Goal: Information Seeking & Learning: Learn about a topic

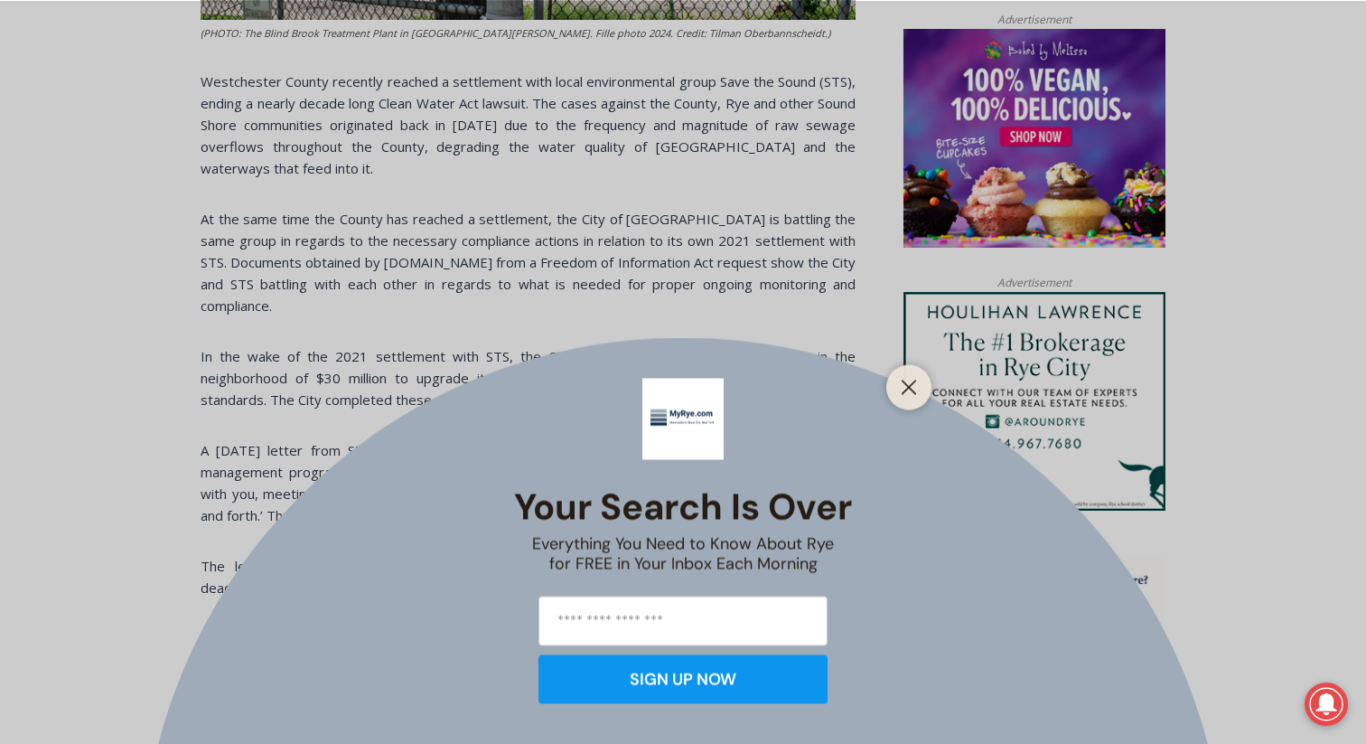
scroll to position [1194, 0]
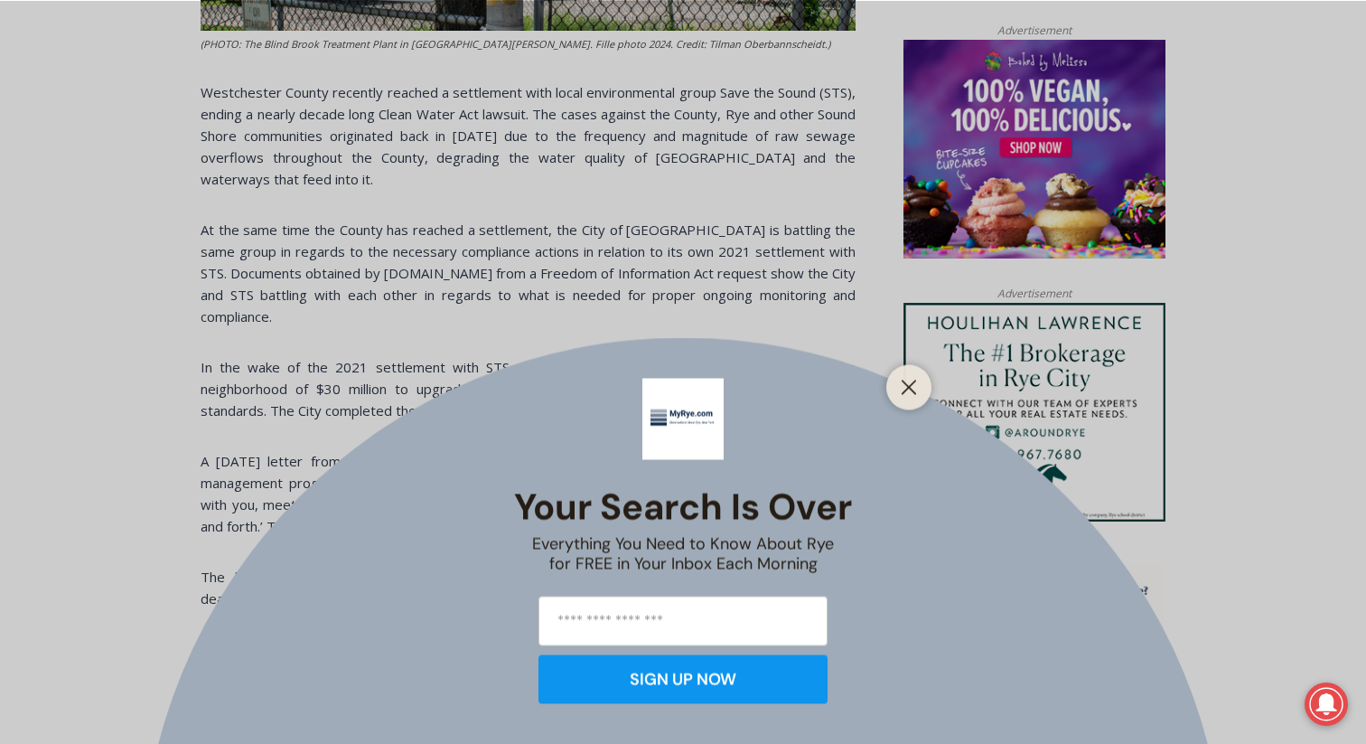
click at [895, 386] on div at bounding box center [909, 386] width 45 height 45
click at [910, 391] on icon "Close" at bounding box center [909, 387] width 16 height 16
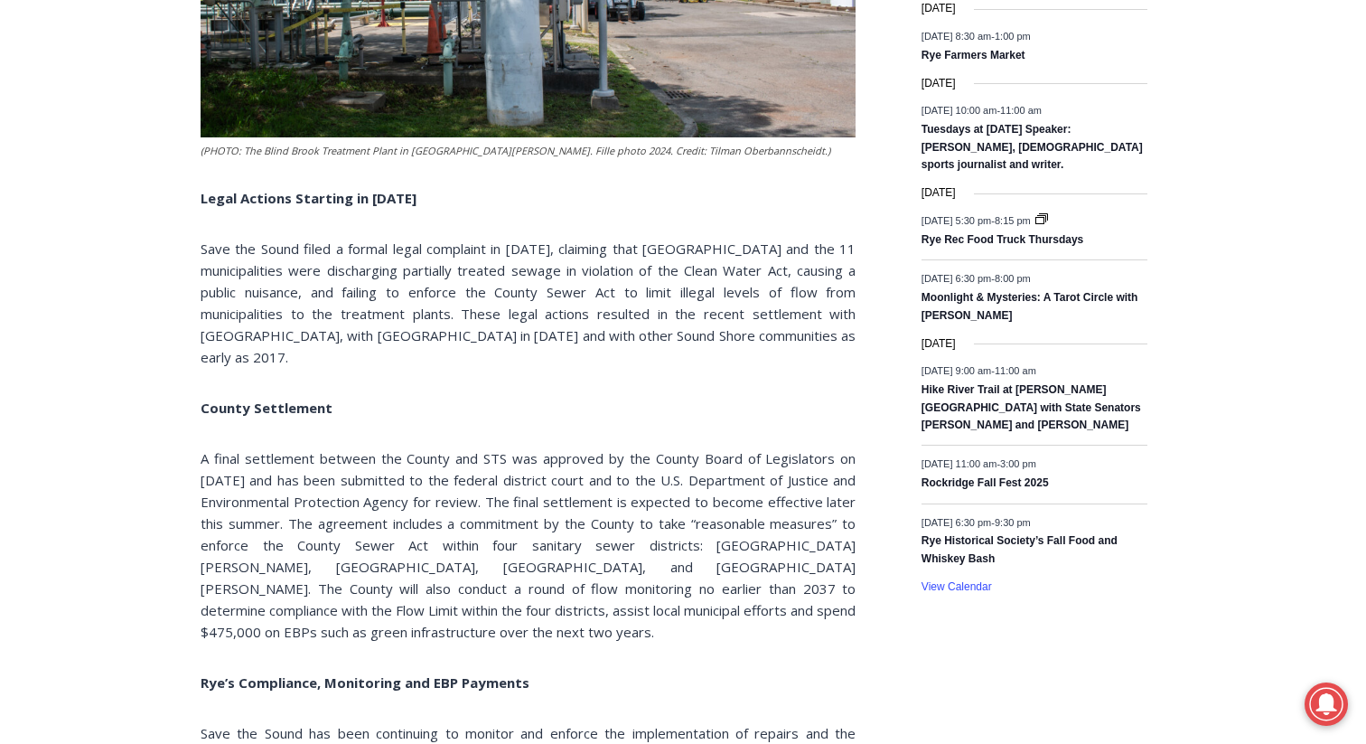
scroll to position [2721, 0]
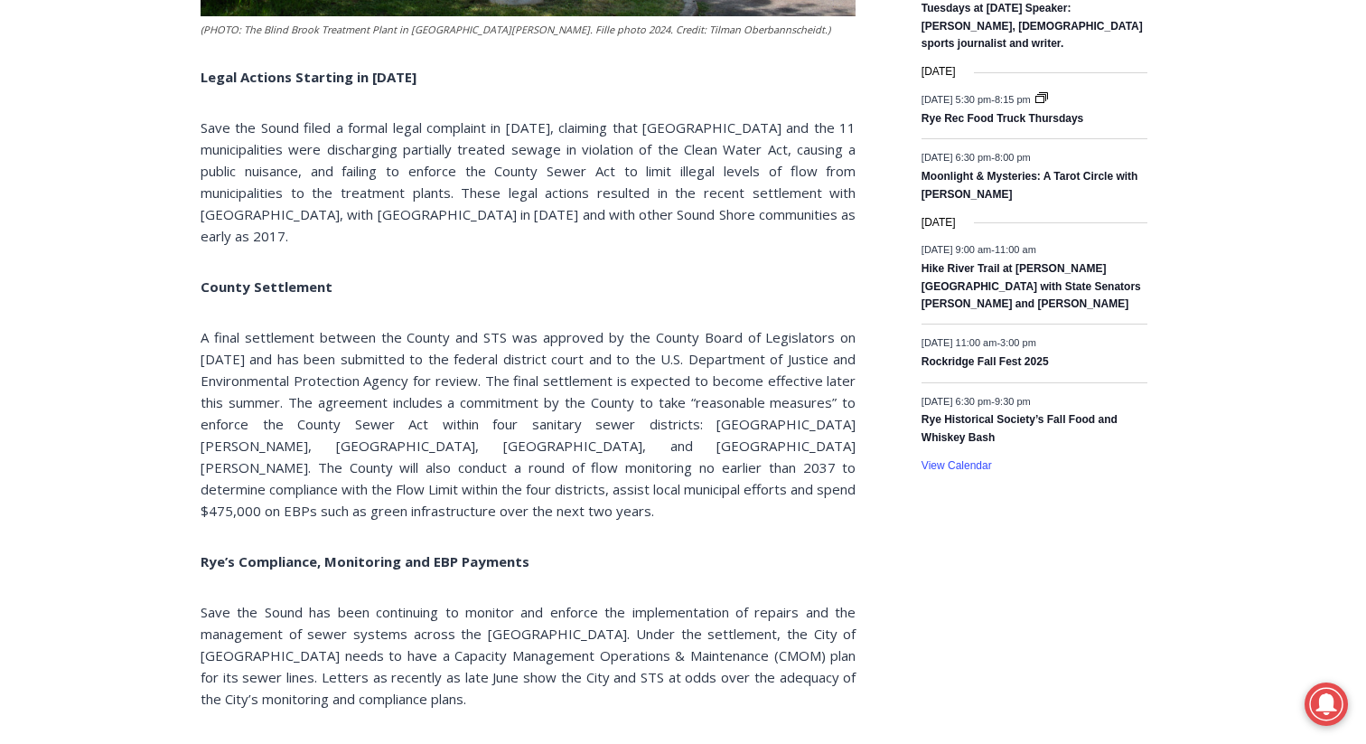
click at [516, 118] on span "Save the Sound filed a formal legal complaint in [DATE], claiming that [GEOGRAP…" at bounding box center [528, 181] width 655 height 127
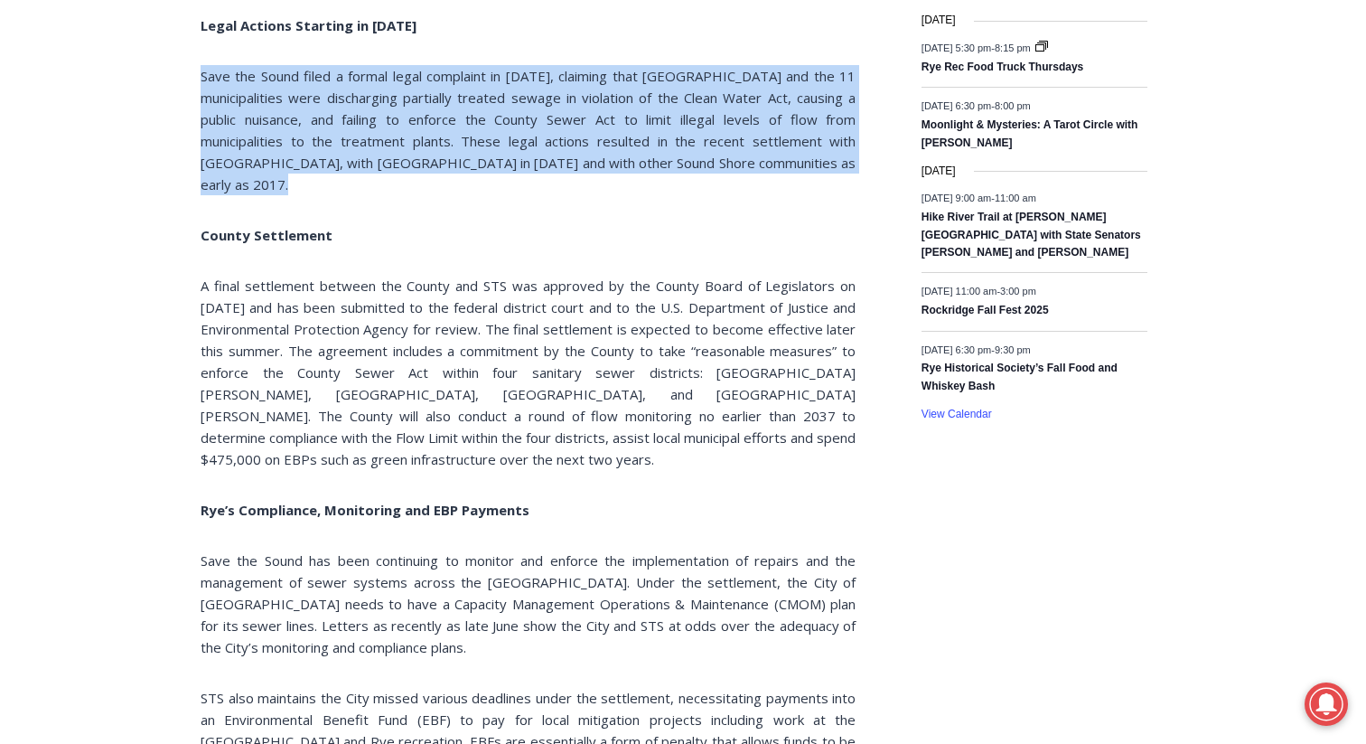
scroll to position [2774, 0]
click at [544, 276] on span "A final settlement between the County and STS was approved by the County Board …" at bounding box center [528, 372] width 655 height 192
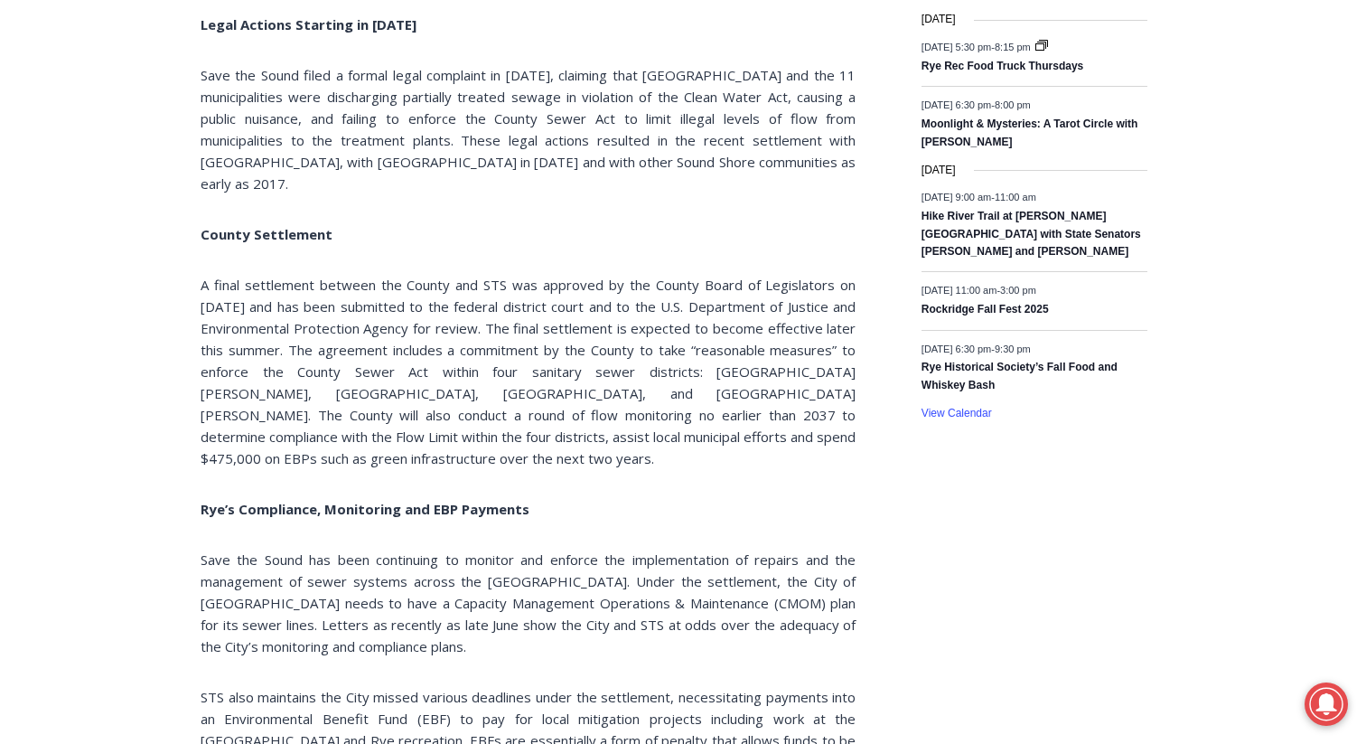
click at [544, 276] on span "A final settlement between the County and STS was approved by the County Board …" at bounding box center [528, 372] width 655 height 192
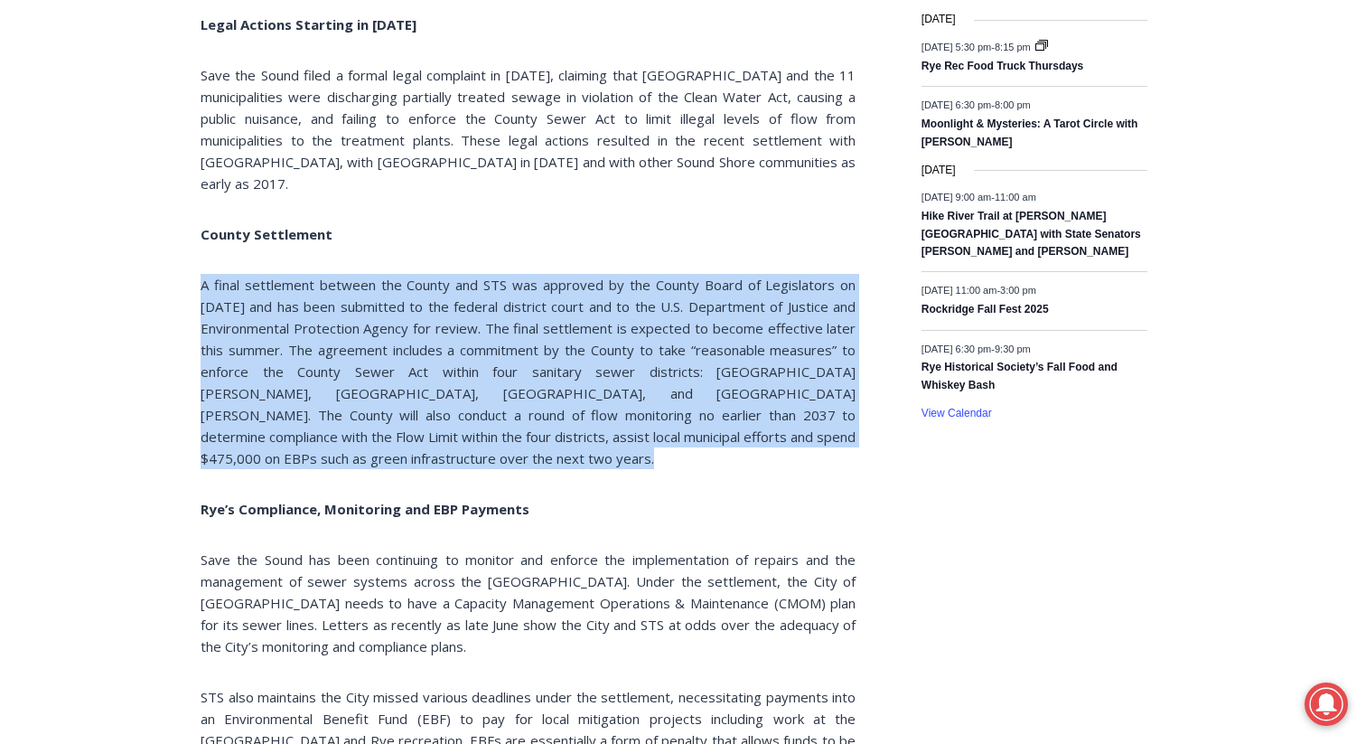
click at [504, 276] on span "A final settlement between the County and STS was approved by the County Board …" at bounding box center [528, 372] width 655 height 192
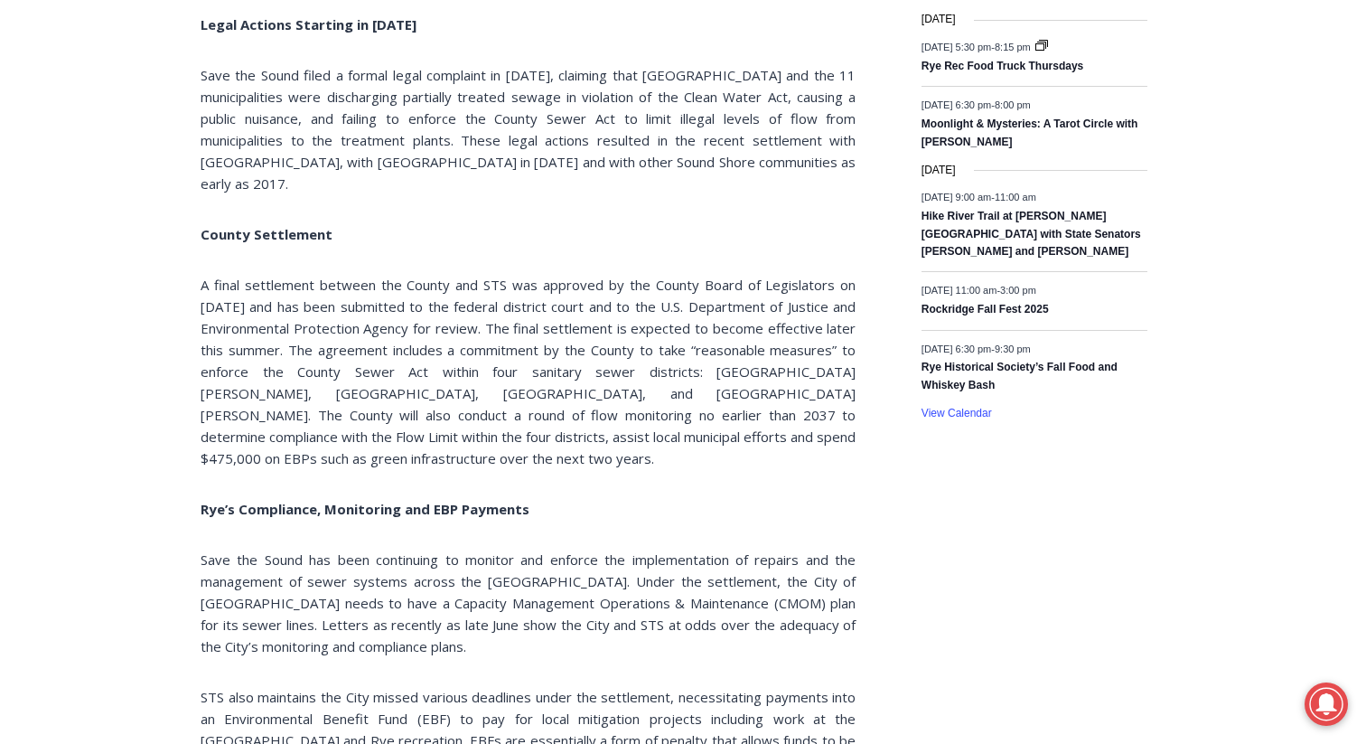
click at [504, 276] on span "A final settlement between the County and STS was approved by the County Board …" at bounding box center [528, 372] width 655 height 192
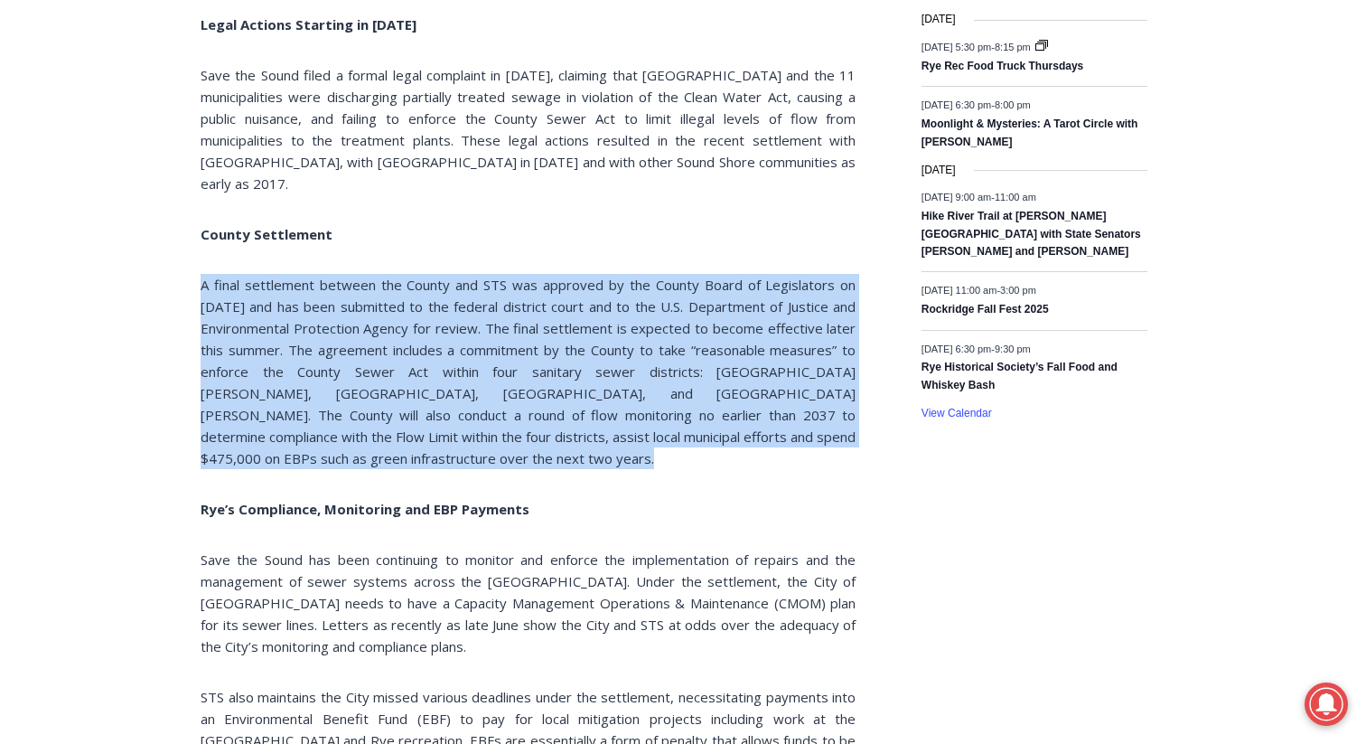
click at [455, 296] on span "A final settlement between the County and STS was approved by the County Board …" at bounding box center [528, 372] width 655 height 192
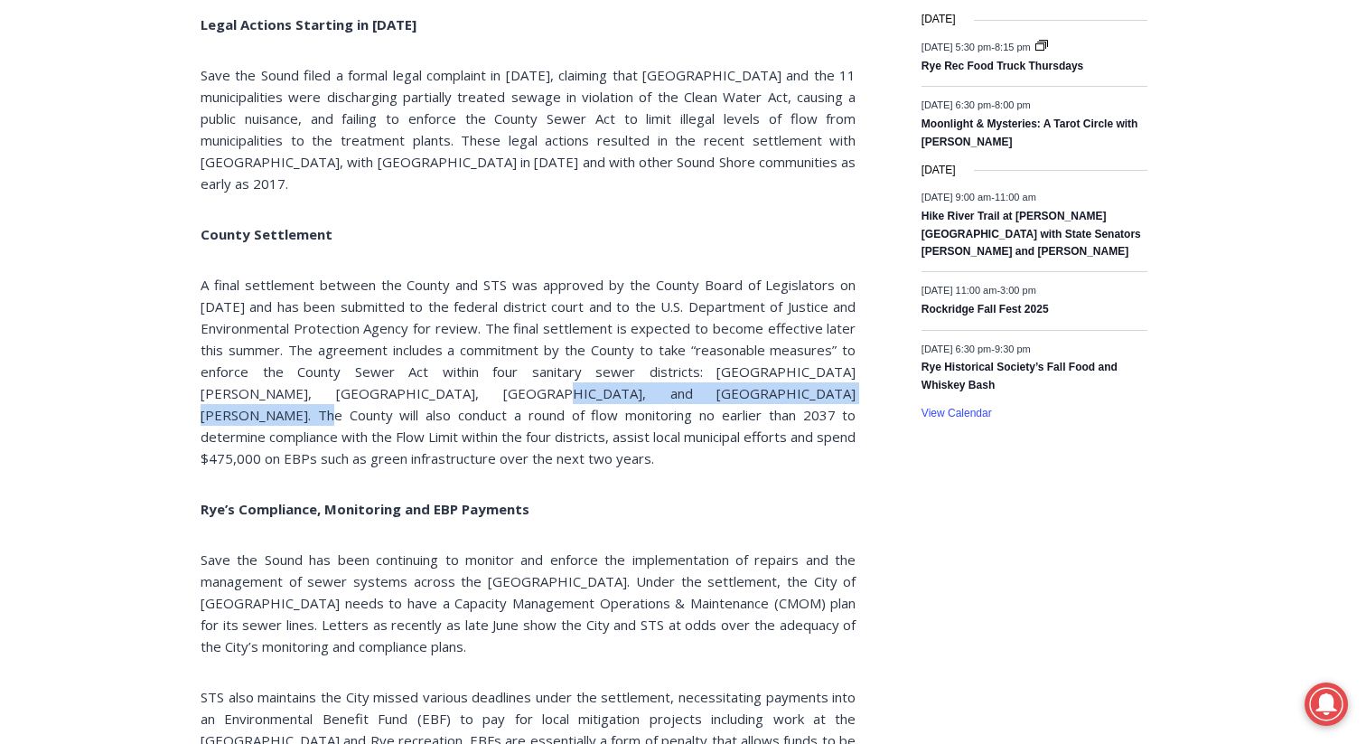
drag, startPoint x: 369, startPoint y: 328, endPoint x: 685, endPoint y: 336, distance: 316.4
click at [686, 336] on span "A final settlement between the County and STS was approved by the County Board …" at bounding box center [528, 372] width 655 height 192
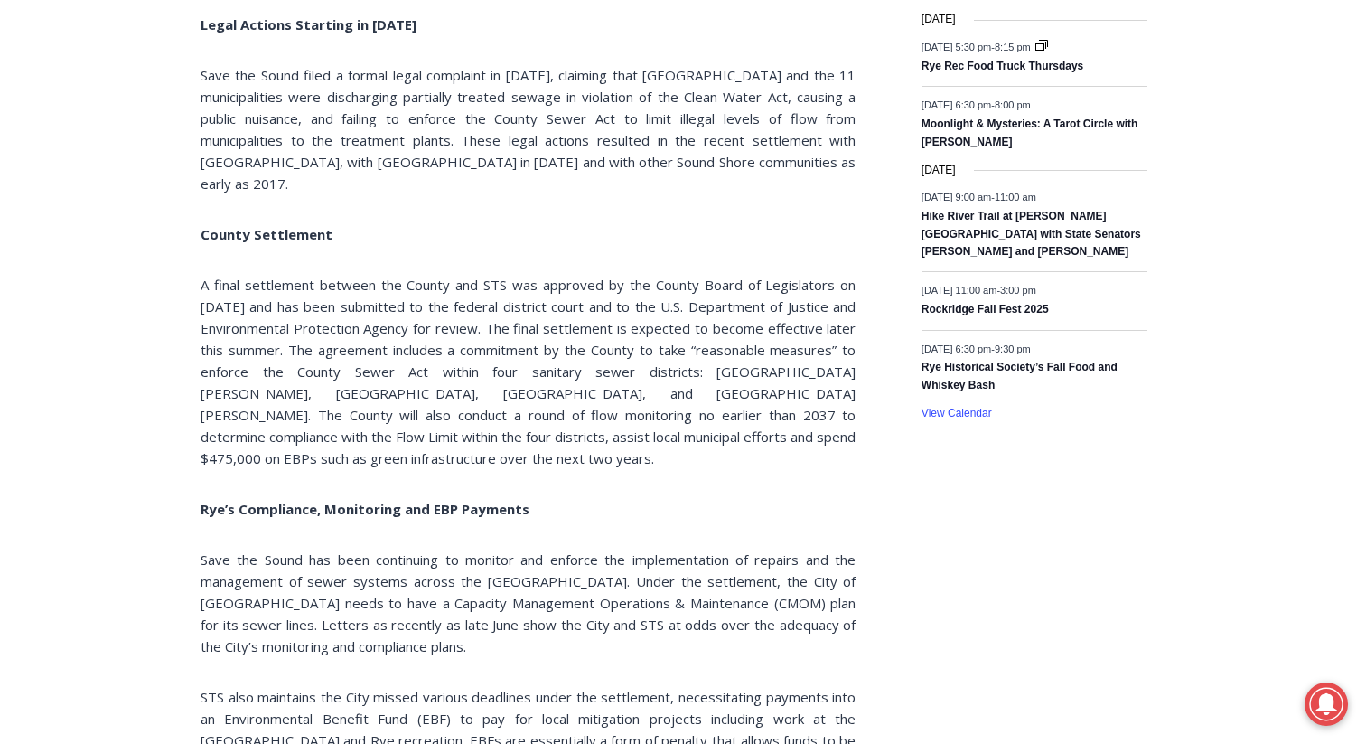
click at [470, 336] on span "A final settlement between the County and STS was approved by the County Board …" at bounding box center [528, 372] width 655 height 192
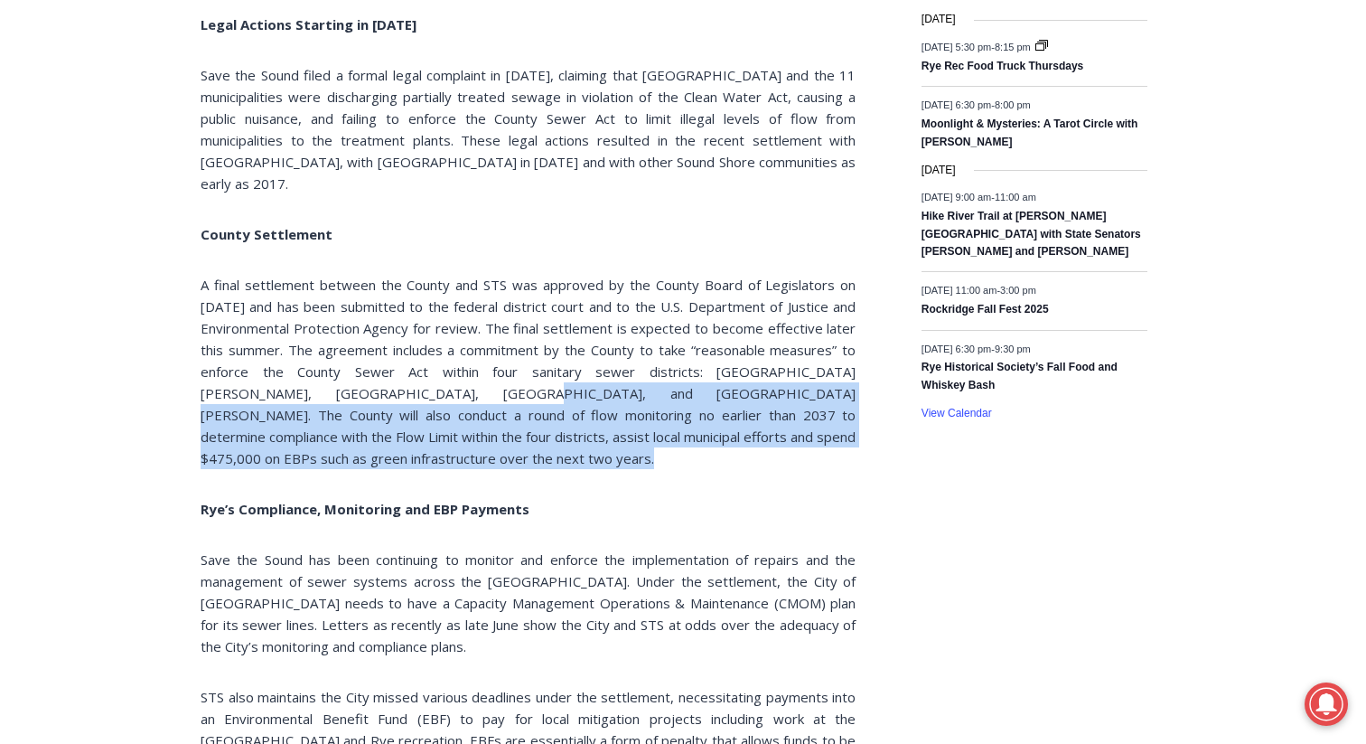
drag, startPoint x: 364, startPoint y: 331, endPoint x: 690, endPoint y: 390, distance: 330.6
copy div "The County will also conduct a round of flow monitoring no earlier than 2037 to…"
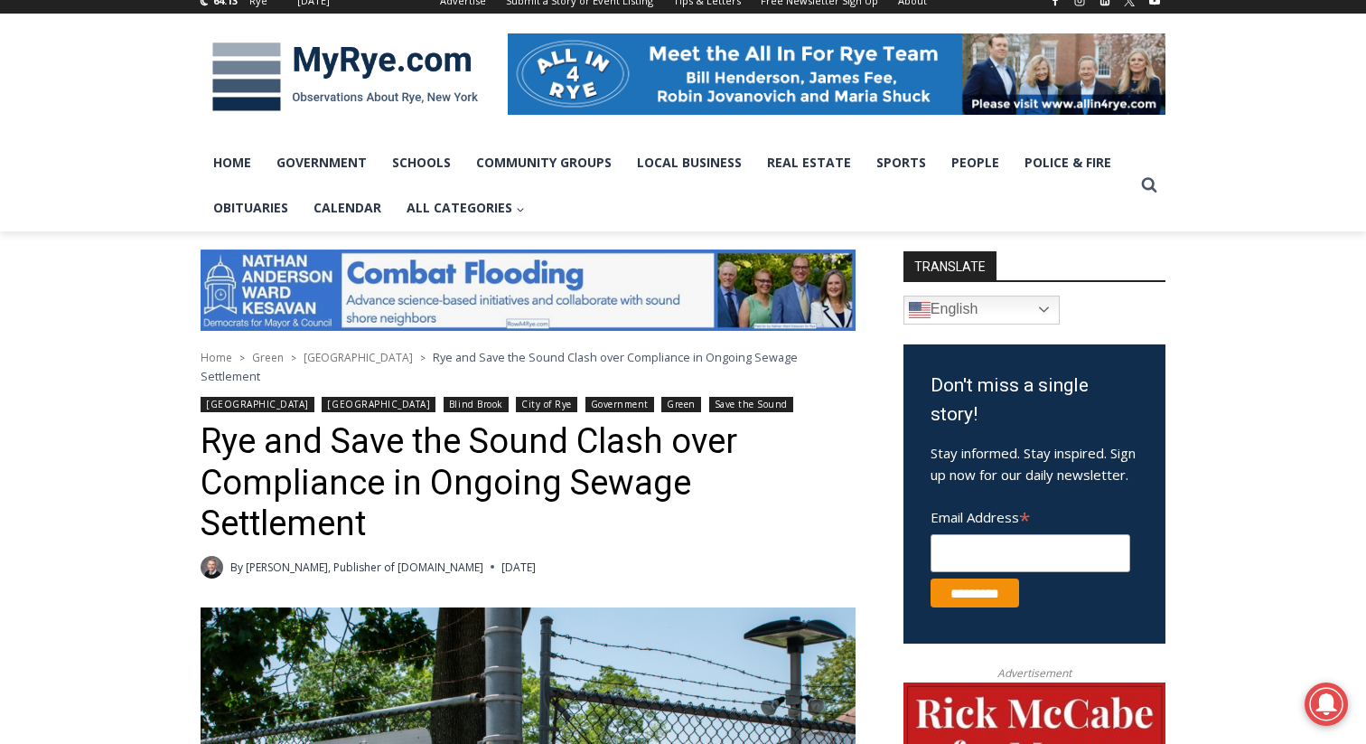
scroll to position [253, 0]
